Goal: Find specific page/section: Find specific page/section

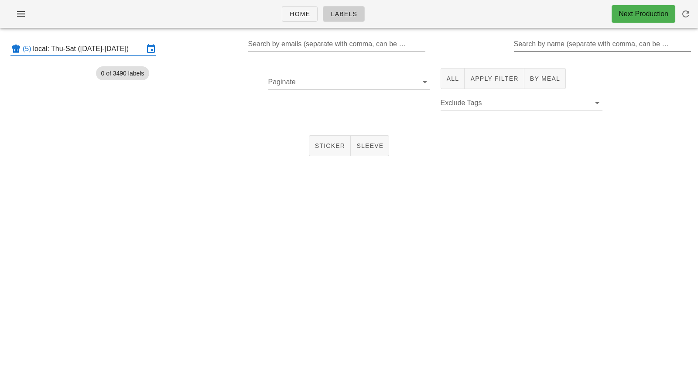
click at [554, 46] on input "Search by name (separate with comma, can be partial)" at bounding box center [602, 44] width 176 height 14
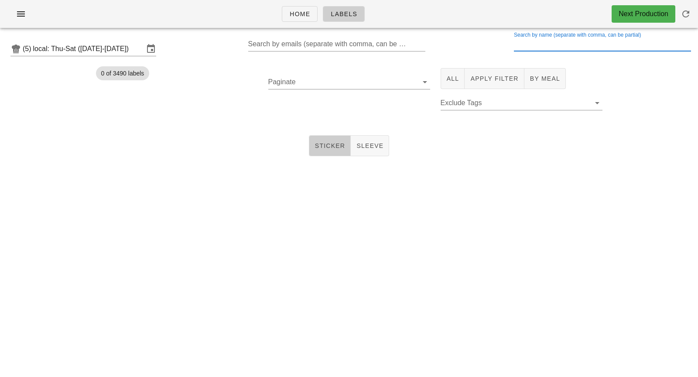
click at [334, 140] on button "Sticker" at bounding box center [330, 145] width 42 height 21
click at [594, 46] on input "Search by name (separate with comma, can be partial)" at bounding box center [602, 44] width 176 height 14
drag, startPoint x: 446, startPoint y: 84, endPoint x: 568, endPoint y: 42, distance: 129.1
click at [446, 84] on button "All" at bounding box center [452, 78] width 24 height 21
click at [568, 42] on div "Search by name (separate with comma, can be partial)" at bounding box center [602, 44] width 176 height 14
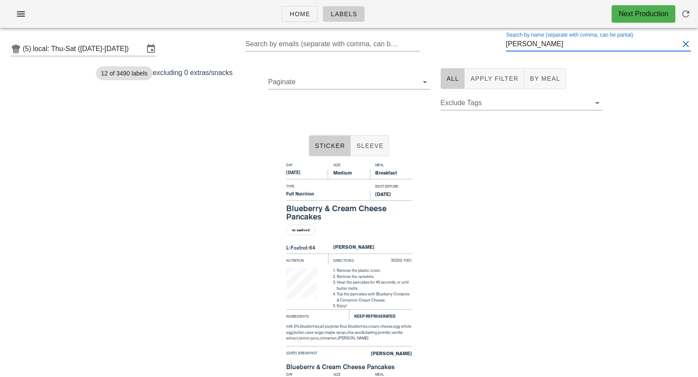
type input "[PERSON_NAME]"
click at [418, 243] on div "Day Size Meal [DATE] Medium Breakfast Type Best Before Full Nutrition [DATE] Bl…" at bounding box center [349, 264] width 698 height 209
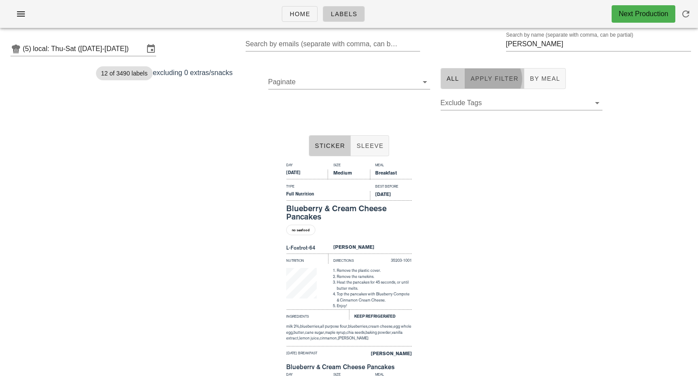
click at [486, 87] on button "Apply Filter" at bounding box center [493, 78] width 59 height 21
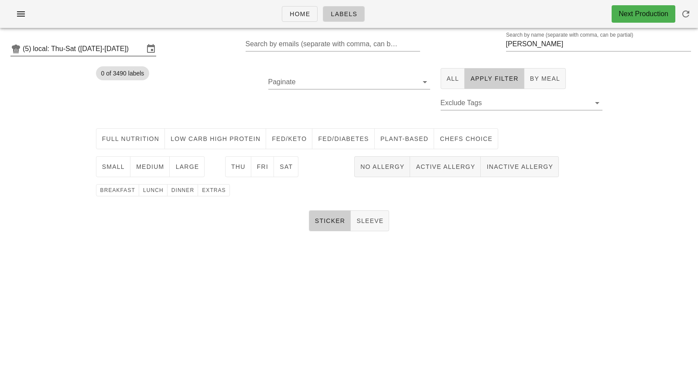
click at [107, 48] on input "local: Thu-Sat ([DATE]-[DATE])" at bounding box center [88, 49] width 111 height 14
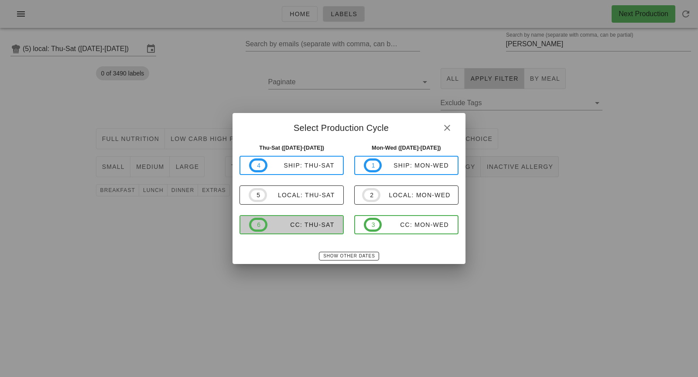
click at [306, 228] on div "CC: Thu-Sat" at bounding box center [300, 224] width 67 height 7
type input "CC: Thu-Sat ([DATE]-[DATE])"
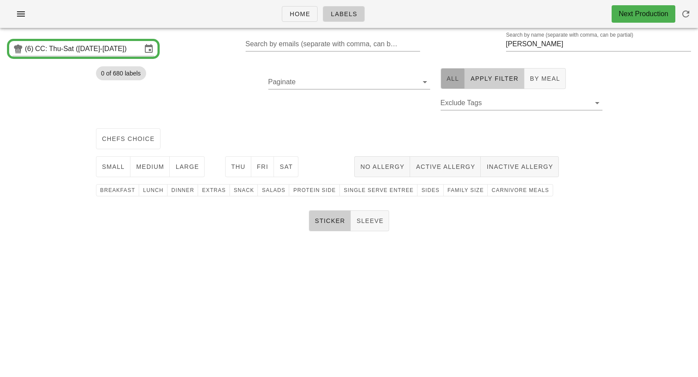
click at [455, 80] on span "All" at bounding box center [452, 78] width 13 height 7
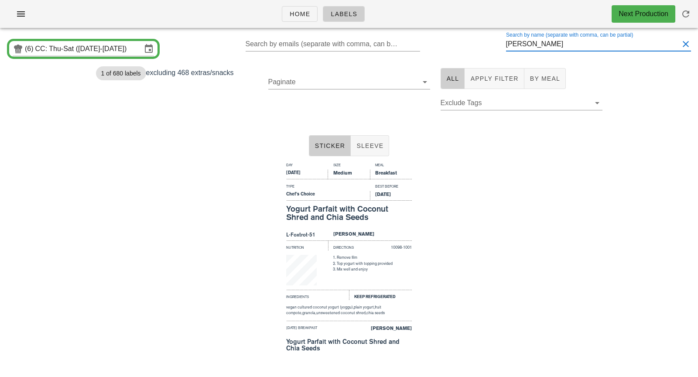
click at [548, 43] on input "[PERSON_NAME]" at bounding box center [592, 44] width 173 height 14
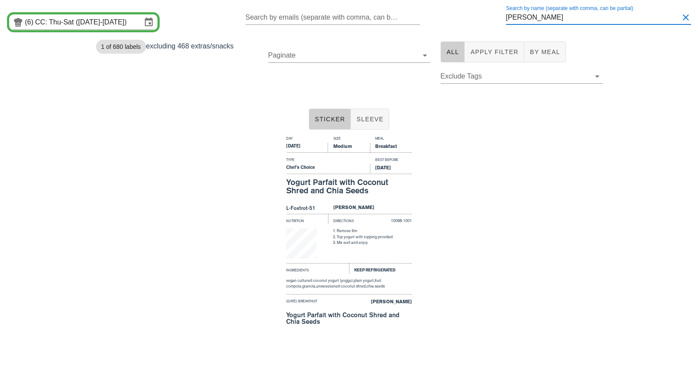
click at [406, 204] on div "[PERSON_NAME]" at bounding box center [370, 209] width 84 height 10
